Goal: Task Accomplishment & Management: Manage account settings

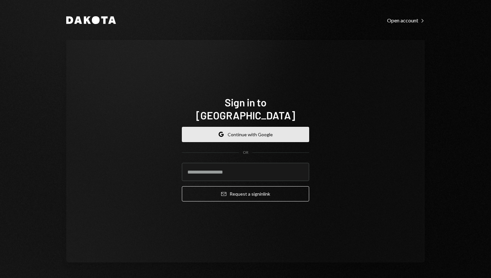
click at [268, 134] on button "Google Continue with Google" at bounding box center [245, 134] width 127 height 15
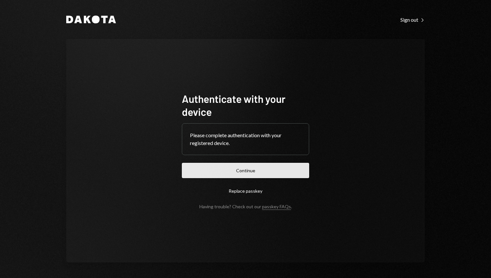
click at [259, 173] on button "Continue" at bounding box center [245, 170] width 127 height 15
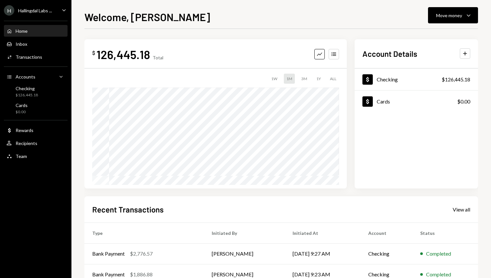
click at [244, 12] on div "Welcome, [PERSON_NAME] Move money Caret Down" at bounding box center [280, 16] width 393 height 14
click at [34, 56] on div "Transactions" at bounding box center [29, 57] width 27 height 6
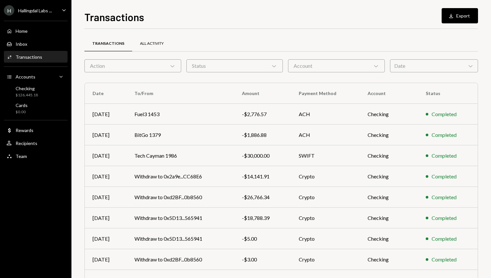
click at [154, 41] on div "All Activity" at bounding box center [152, 44] width 24 height 6
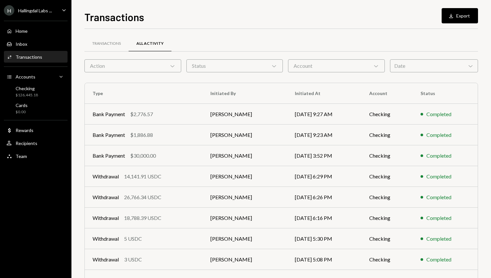
click at [319, 35] on div "Transactions All Activity Action Chevron Down Status Chevron Down Account Chevr…" at bounding box center [280, 184] width 393 height 310
click at [362, 17] on div "Transactions Download Export" at bounding box center [280, 16] width 393 height 14
click at [257, 28] on div "Transactions Download Export Transactions All Activity Action Chevron Down Stat…" at bounding box center [280, 143] width 393 height 269
click at [40, 12] on div "Hallingdal Labs ..." at bounding box center [35, 11] width 34 height 6
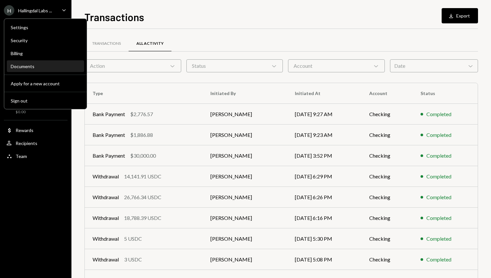
click at [35, 66] on div "Documents" at bounding box center [45, 67] width 69 height 6
